Goal: Download file/media

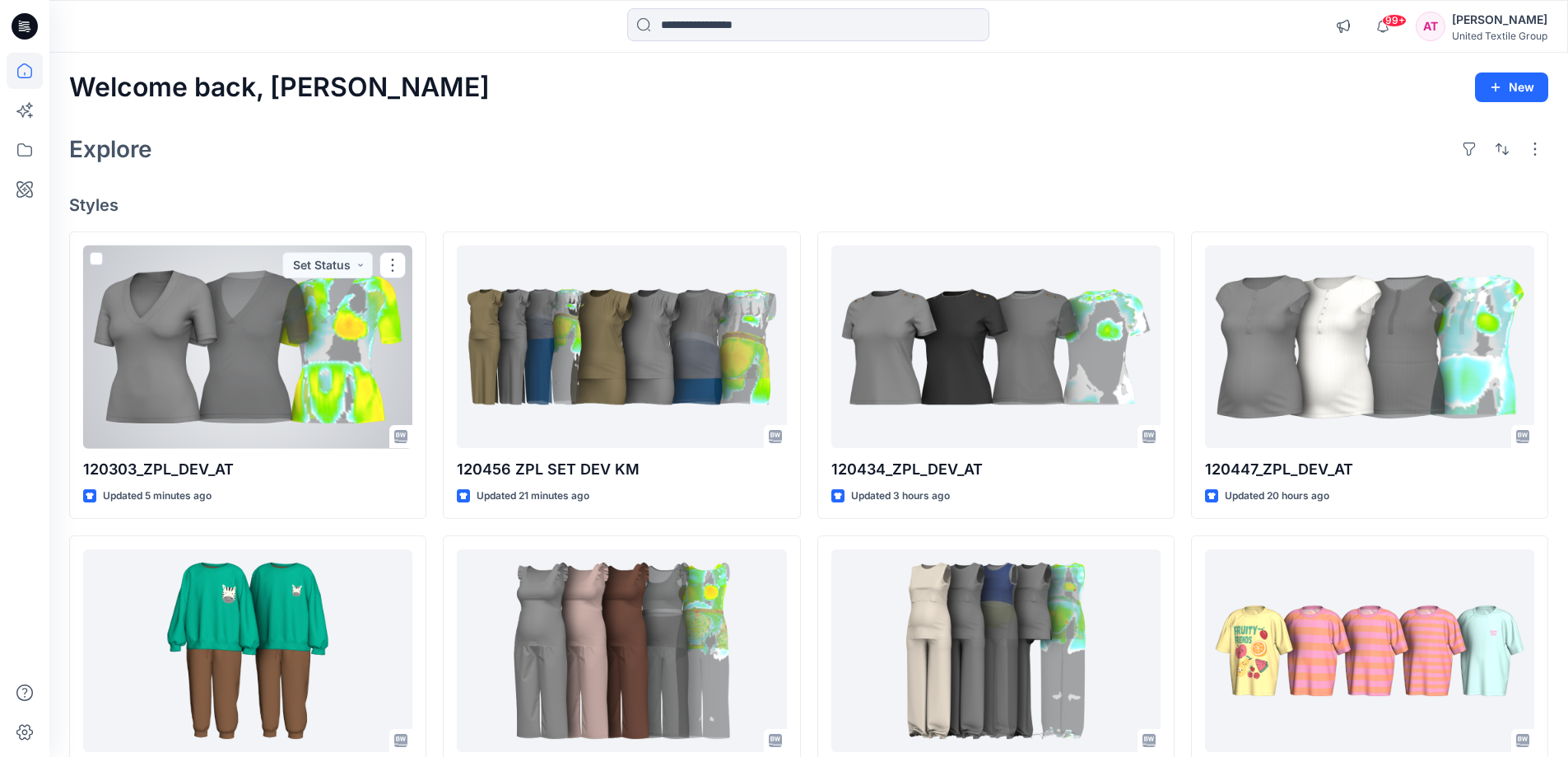
click at [324, 337] on div at bounding box center [247, 347] width 329 height 204
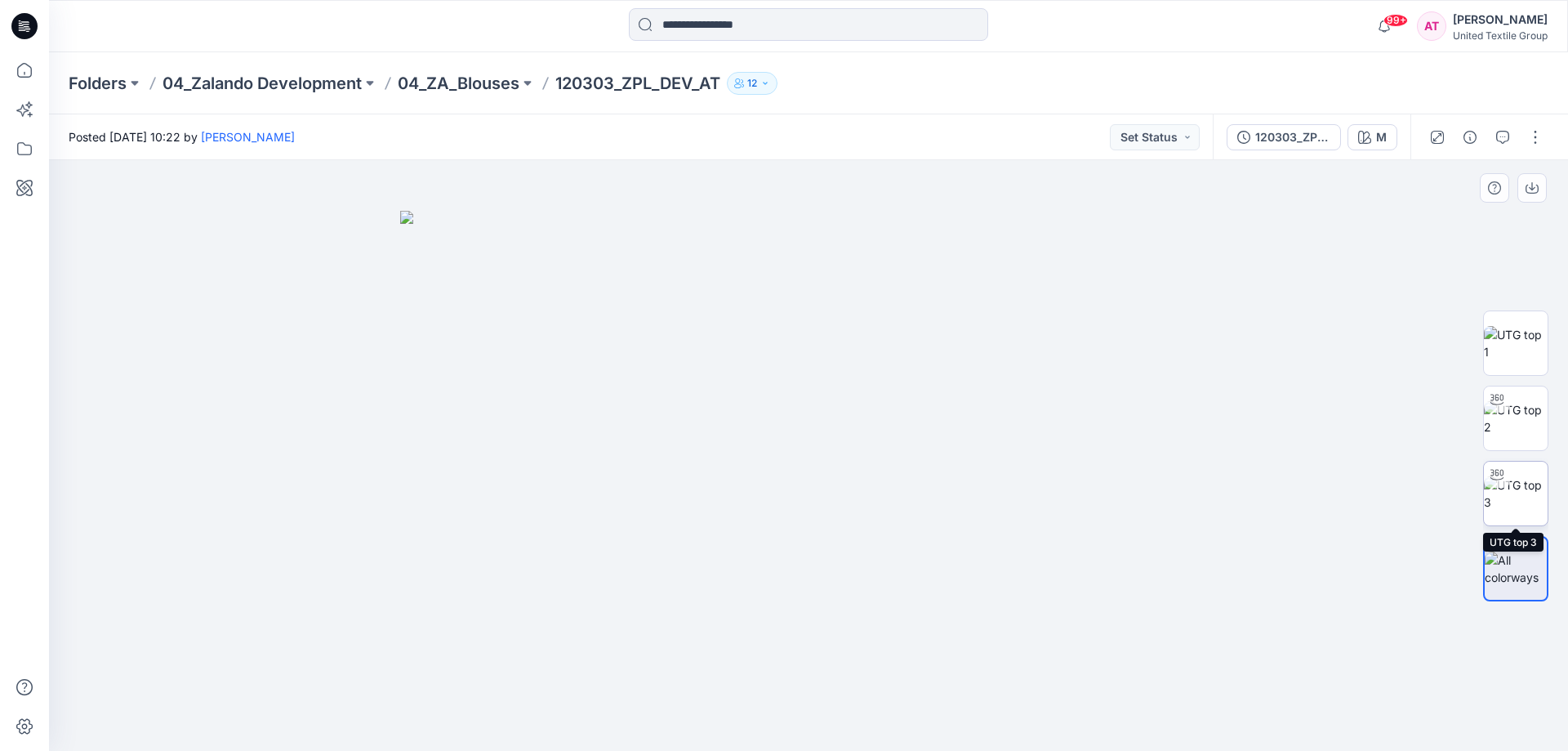
click at [1535, 477] on img at bounding box center [1516, 494] width 64 height 35
drag, startPoint x: 941, startPoint y: 716, endPoint x: 795, endPoint y: 673, distance: 152.2
click at [779, 707] on icon at bounding box center [810, 702] width 494 height 61
click at [890, 724] on icon at bounding box center [810, 702] width 494 height 61
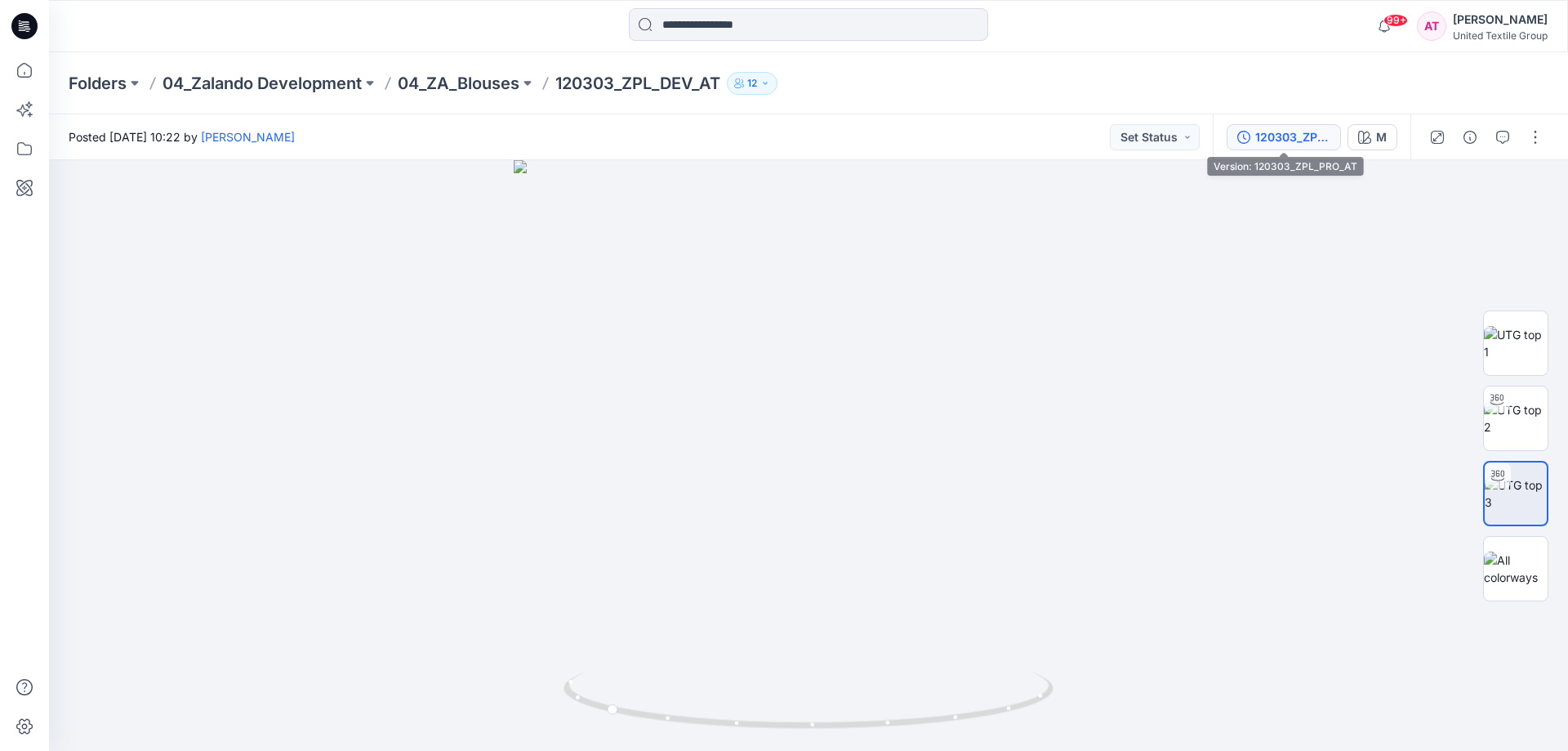
click at [1307, 143] on div "120303_ZPL_PRO_AT" at bounding box center [1293, 137] width 75 height 18
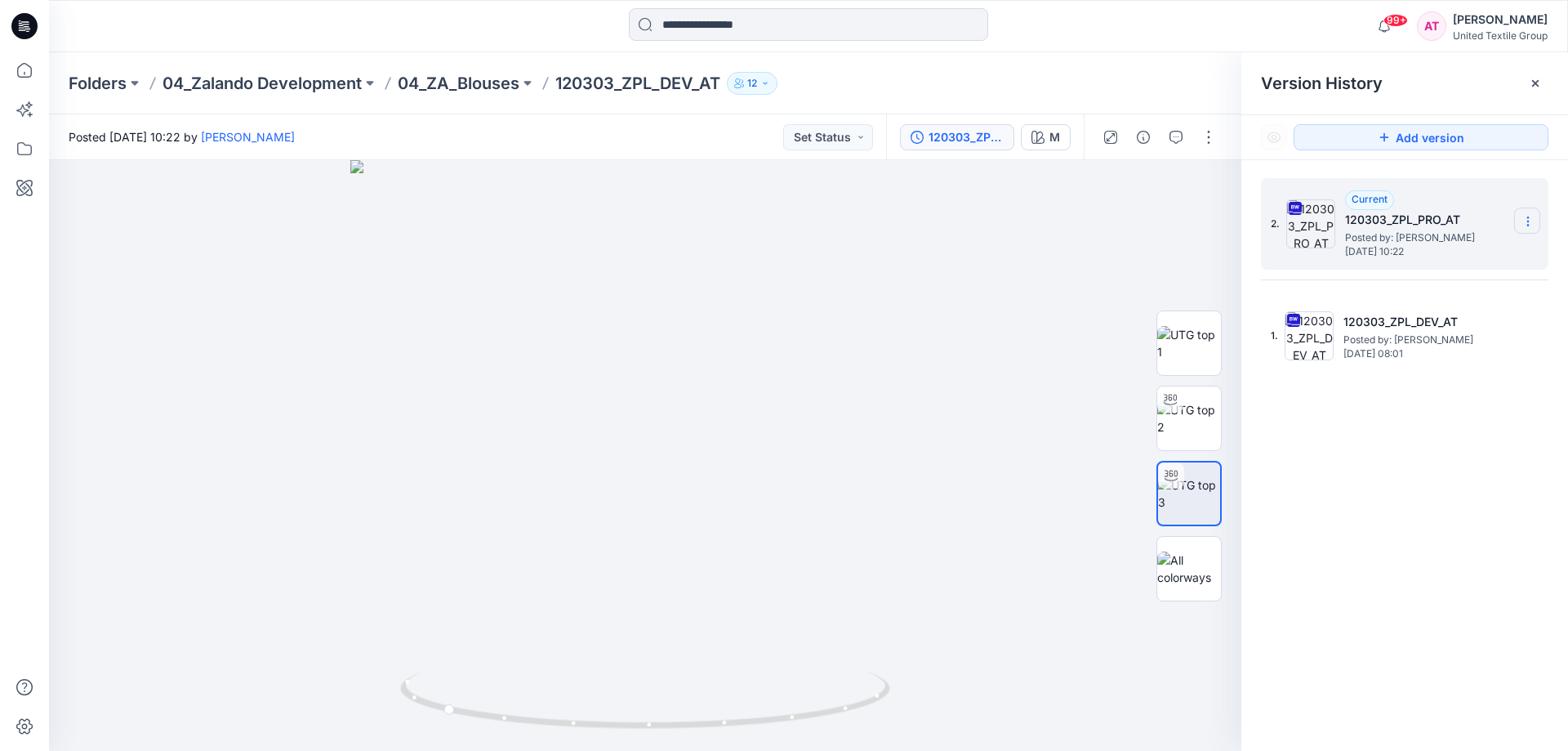
click at [1525, 218] on icon at bounding box center [1528, 221] width 13 height 13
click at [1384, 357] on span "Delete Version" at bounding box center [1415, 358] width 77 height 19
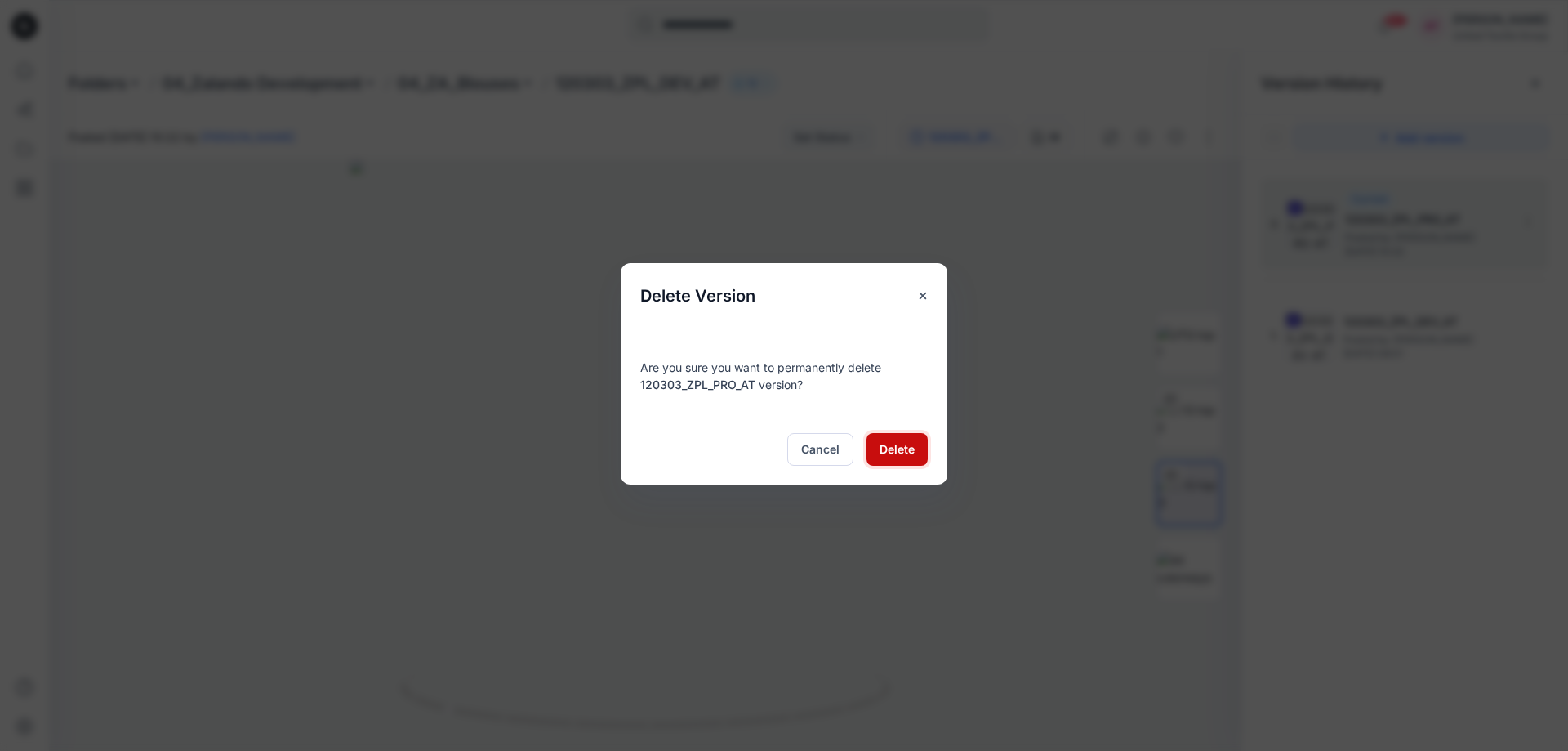
click at [905, 451] on span "Delete" at bounding box center [897, 448] width 35 height 17
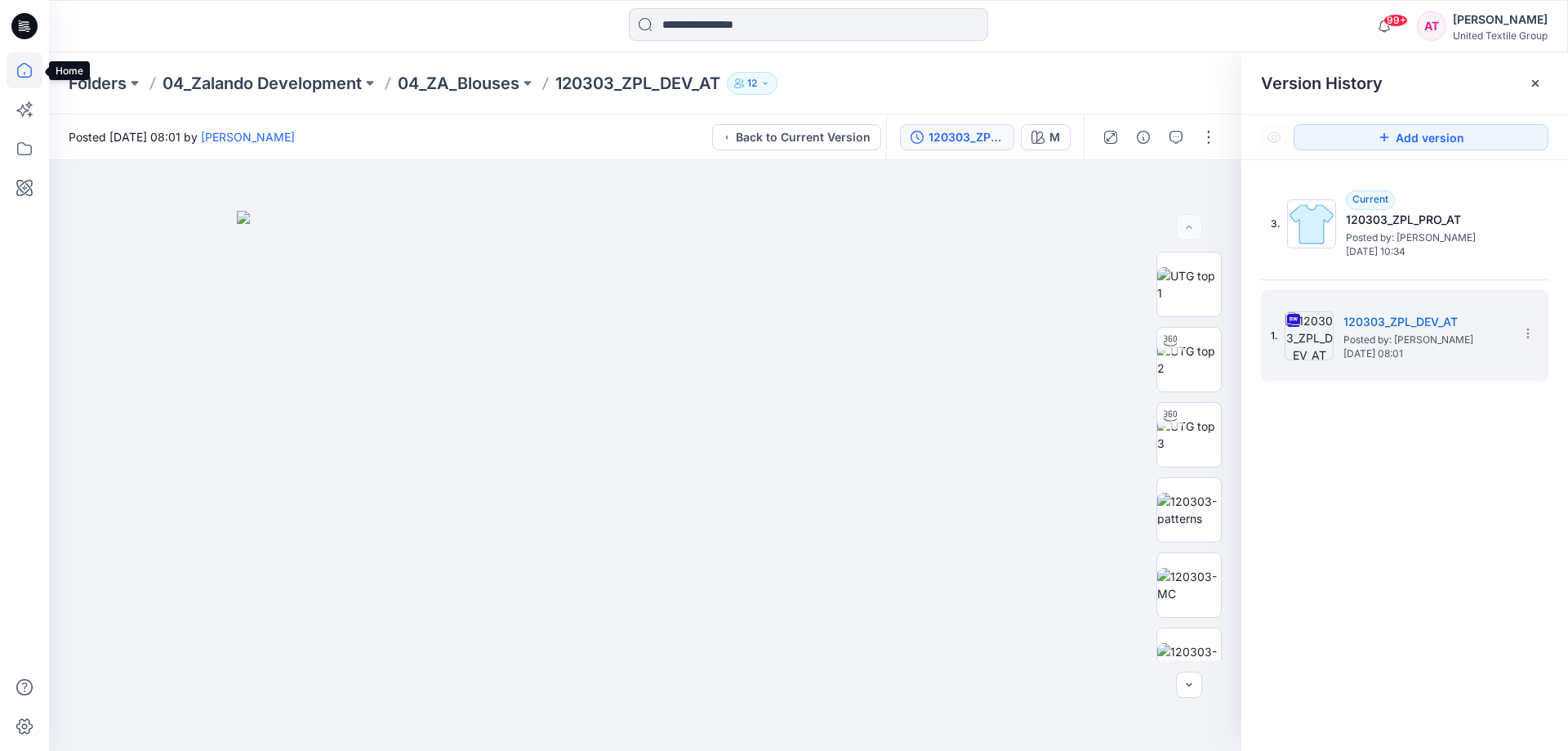
click at [23, 72] on icon at bounding box center [24, 70] width 36 height 36
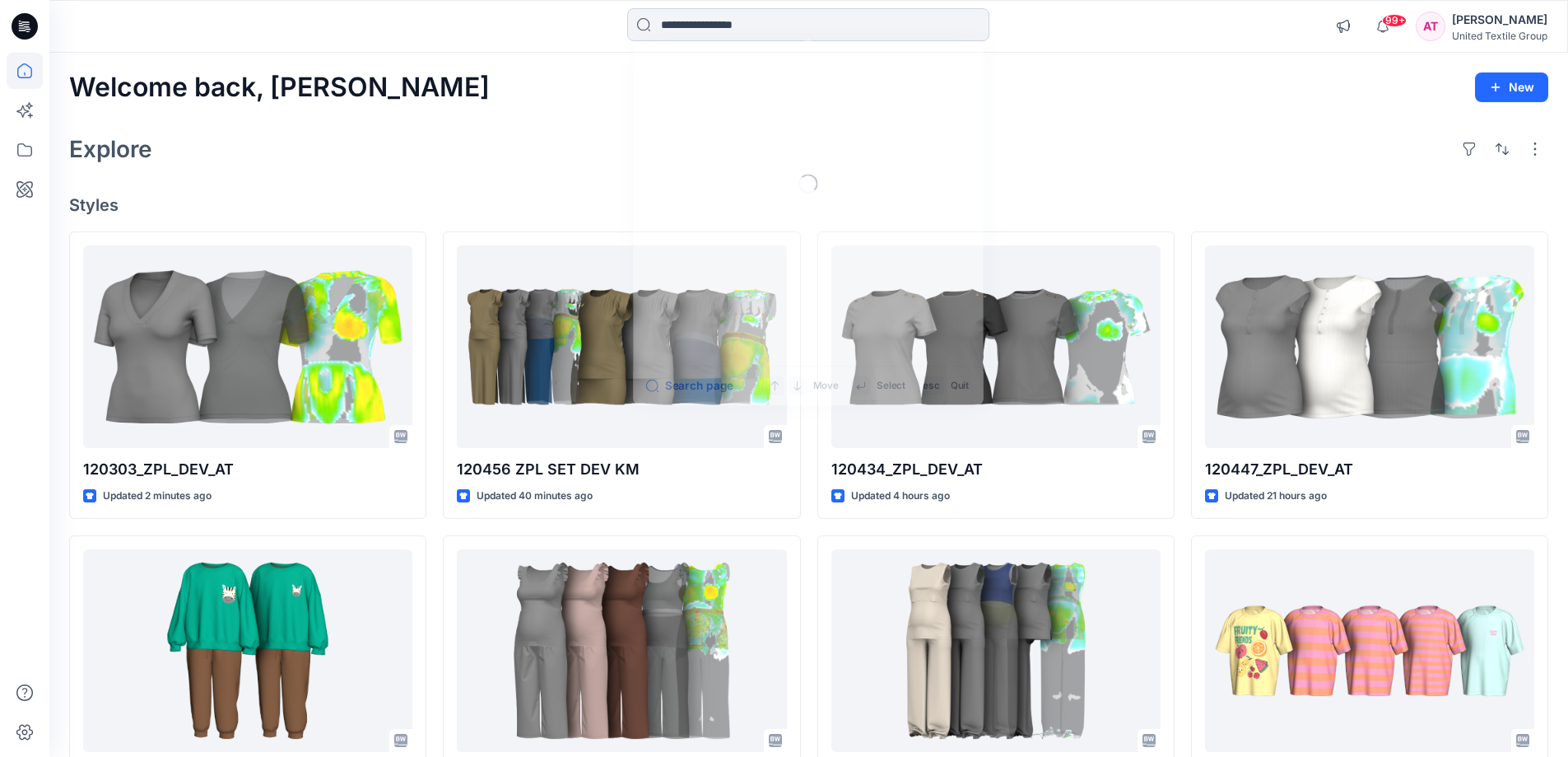
click at [699, 20] on input at bounding box center [808, 25] width 362 height 33
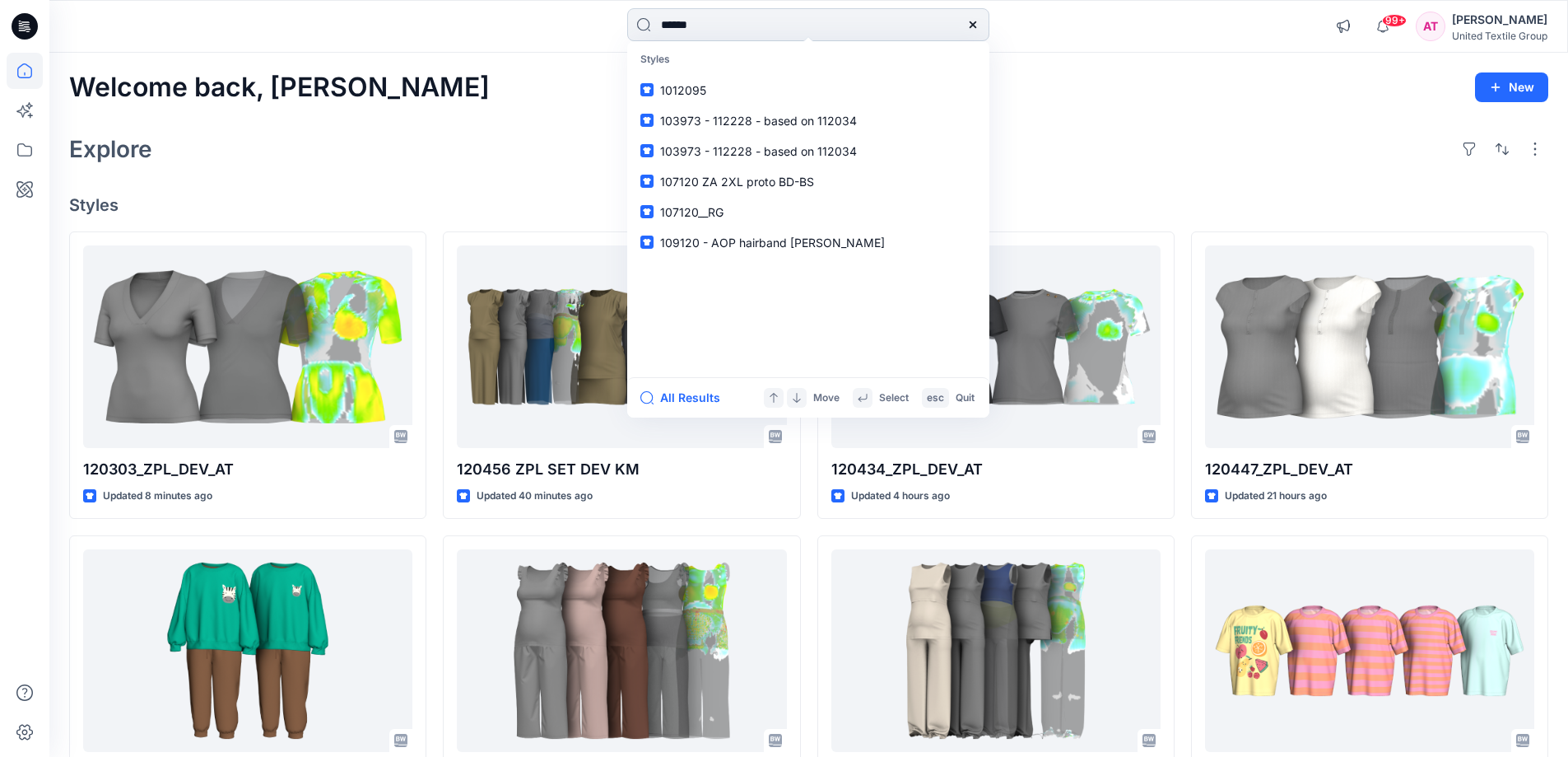
type input "******"
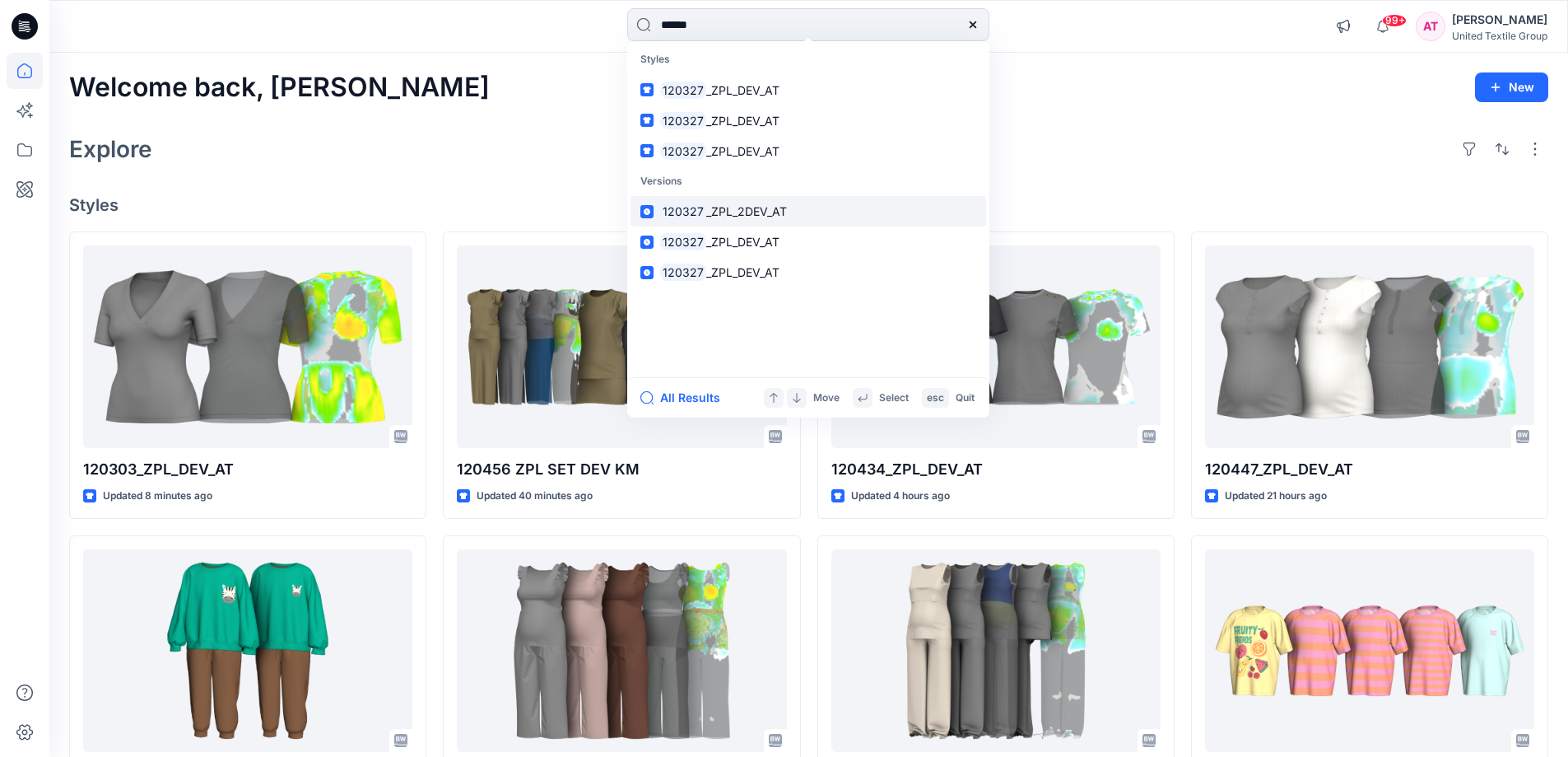
click at [747, 210] on span "_ZPL_2DEV_AT" at bounding box center [747, 210] width 81 height 14
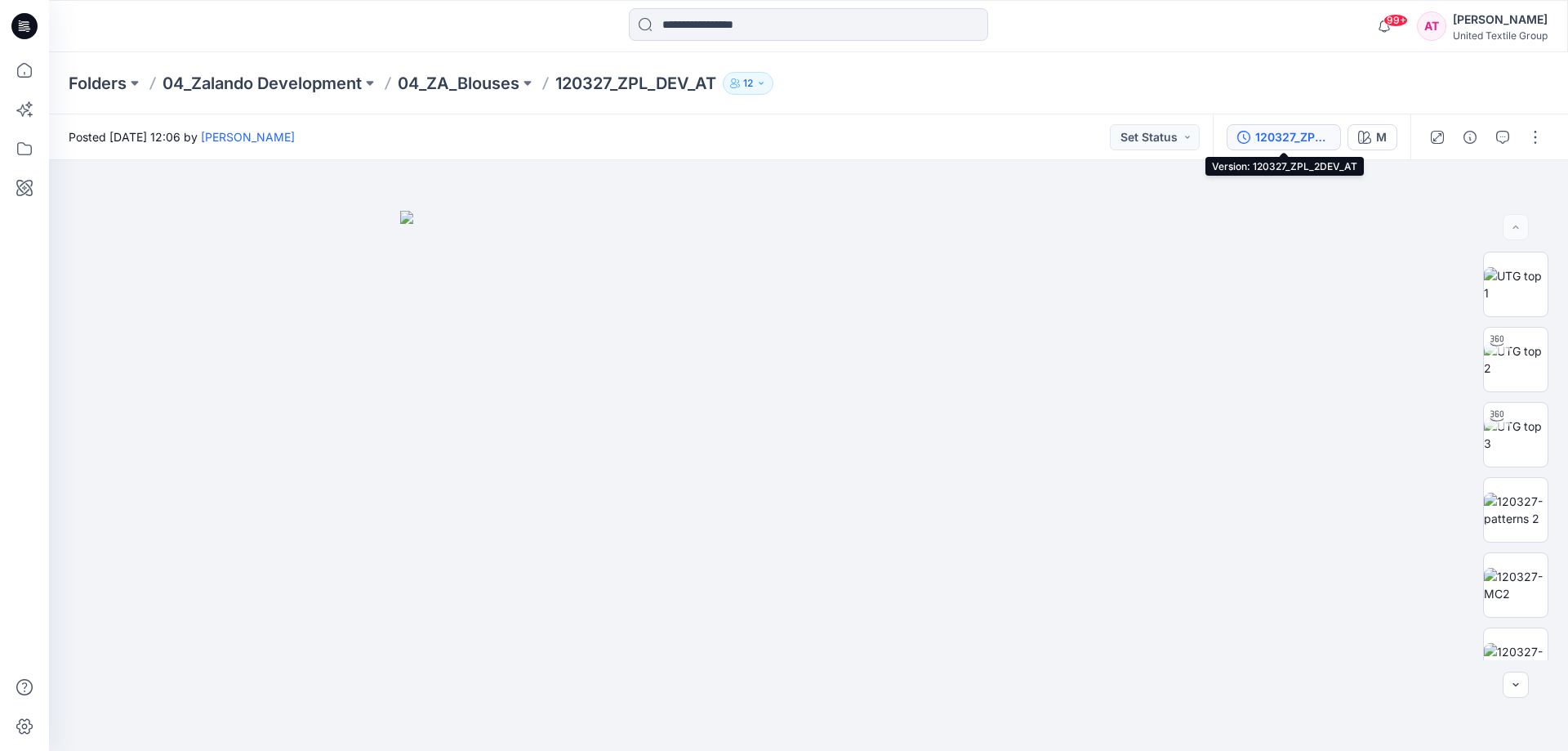
click at [1279, 140] on div "120327_ZPL_2DEV_AT" at bounding box center [1293, 137] width 75 height 18
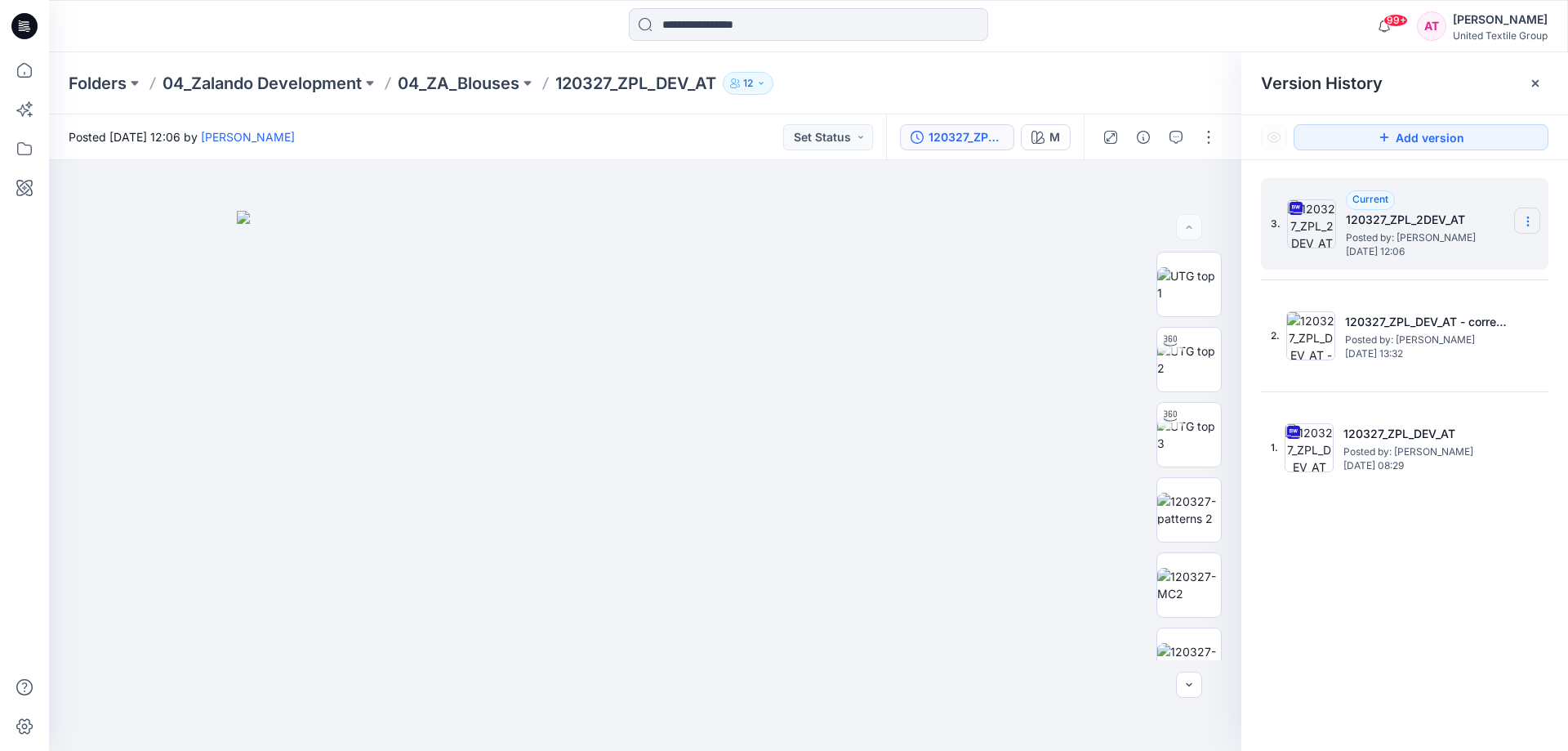
click at [1522, 221] on icon at bounding box center [1528, 221] width 13 height 13
click at [1448, 249] on span "Download Source BW File" at bounding box center [1445, 252] width 137 height 19
